Goal: Check status: Check status

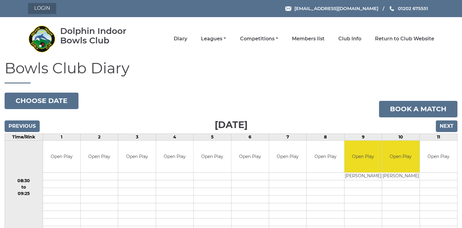
click at [48, 9] on link "Login" at bounding box center [42, 8] width 28 height 11
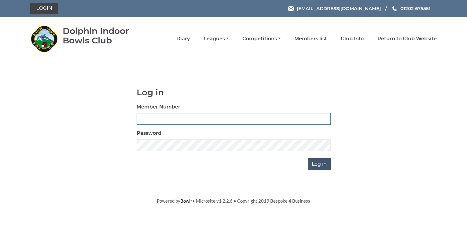
type input "3572"
click at [318, 162] on input "Log in" at bounding box center [319, 164] width 23 height 12
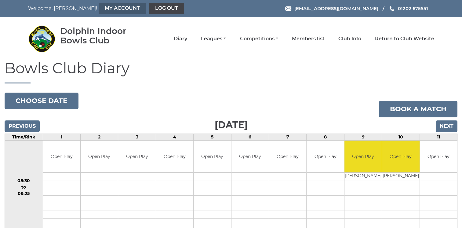
click at [99, 9] on link "My Account" at bounding box center [122, 8] width 47 height 11
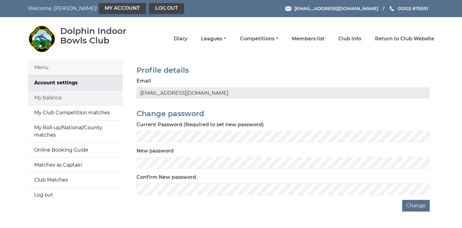
click at [78, 97] on link "My balance" at bounding box center [75, 97] width 95 height 15
